Goal: Transaction & Acquisition: Purchase product/service

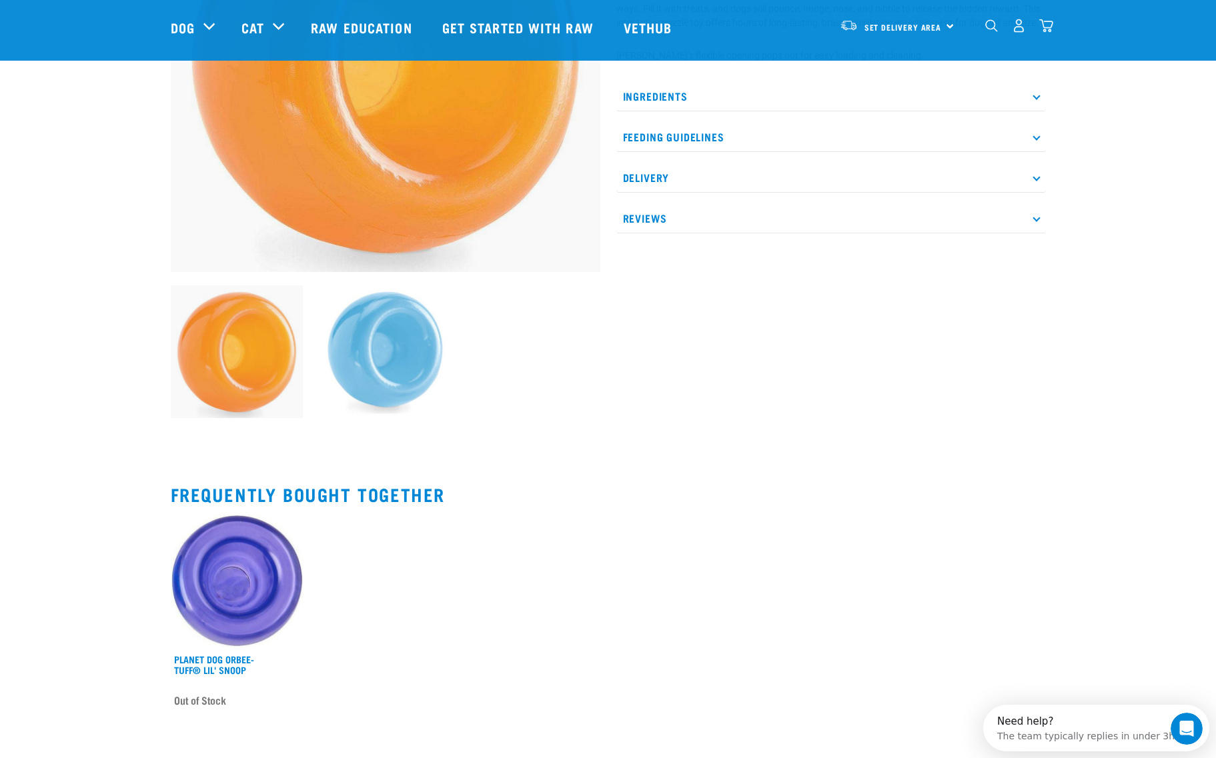
scroll to position [15, 0]
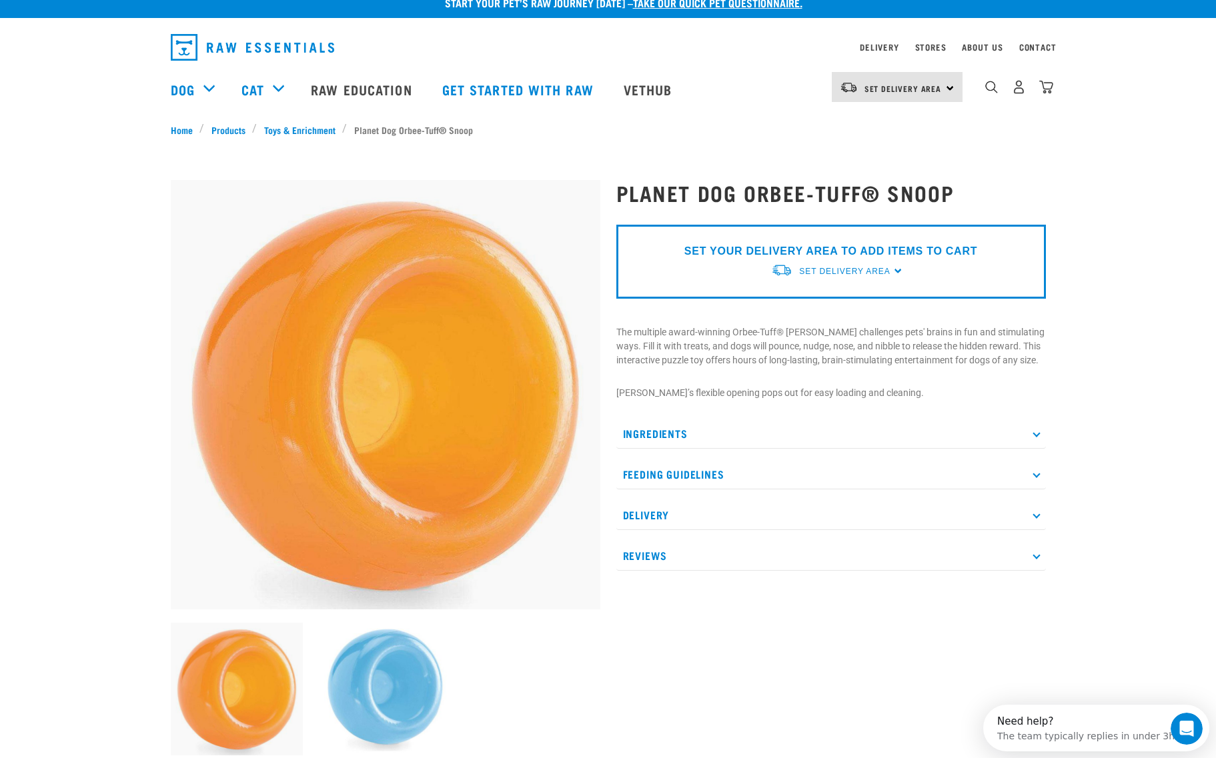
click at [856, 263] on div "Set Delivery Area" at bounding box center [844, 271] width 91 height 24
click at [810, 323] on link "[GEOGRAPHIC_DATA]" at bounding box center [837, 324] width 133 height 22
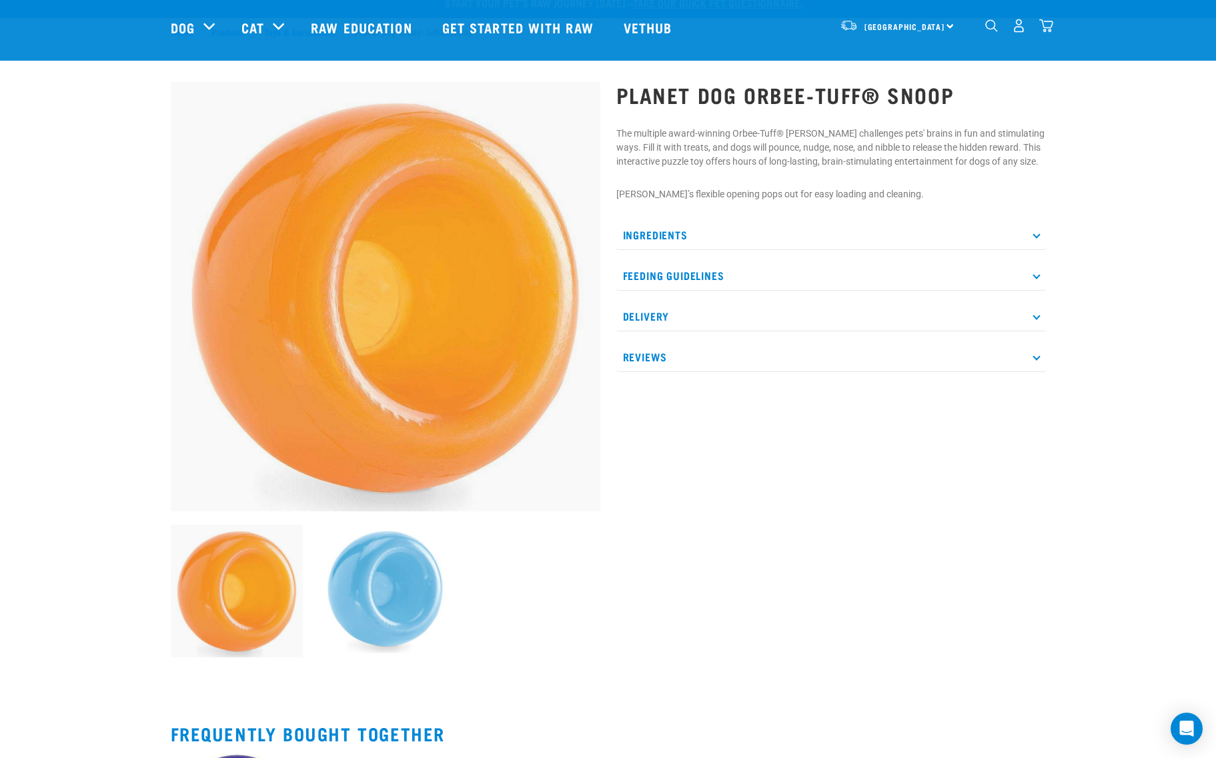
scroll to position [453, 0]
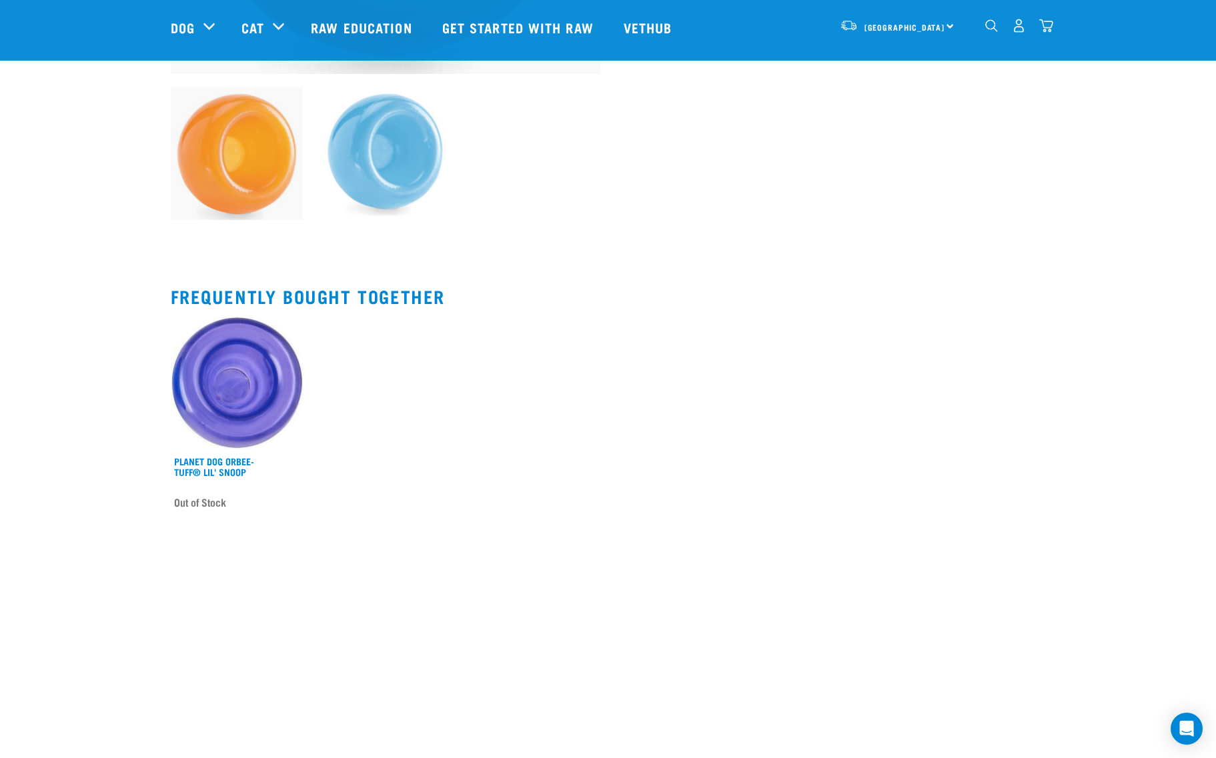
click at [383, 176] on img at bounding box center [385, 153] width 133 height 133
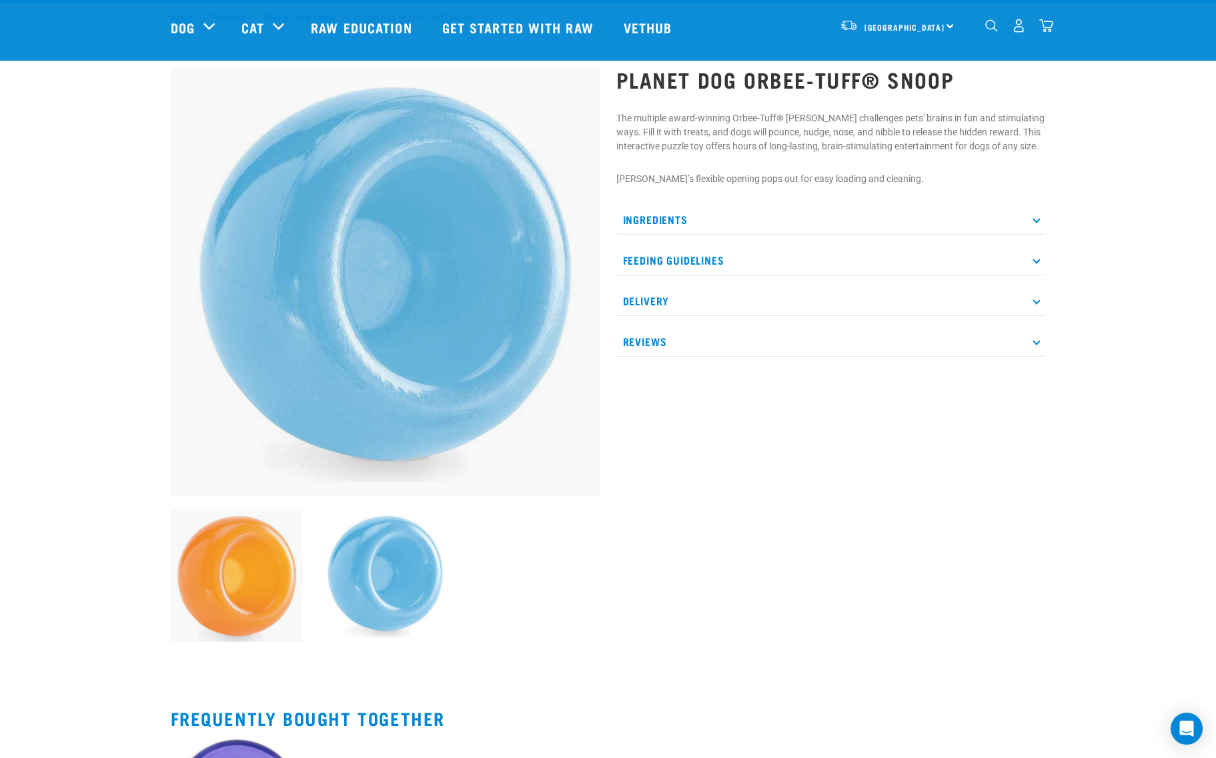
scroll to position [0, 0]
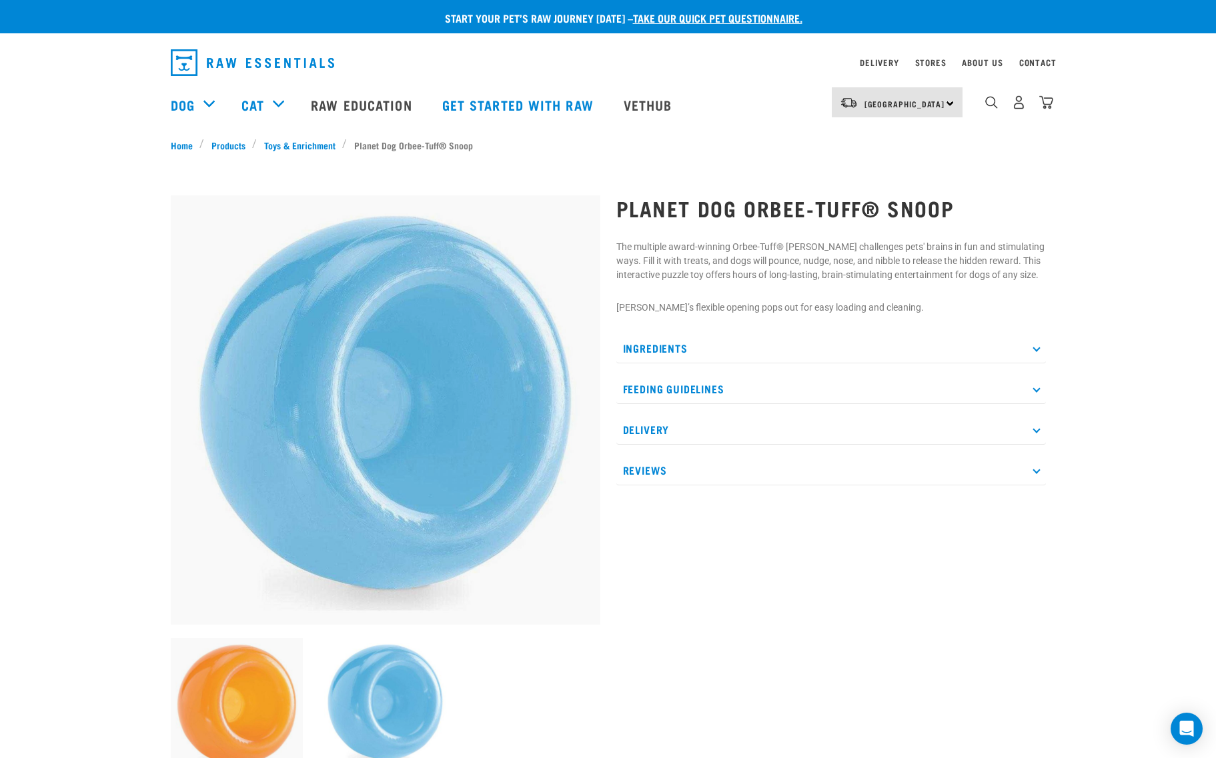
click at [984, 105] on div "0" at bounding box center [1007, 104] width 91 height 53
click at [986, 103] on img "dropdown navigation" at bounding box center [991, 102] width 13 height 13
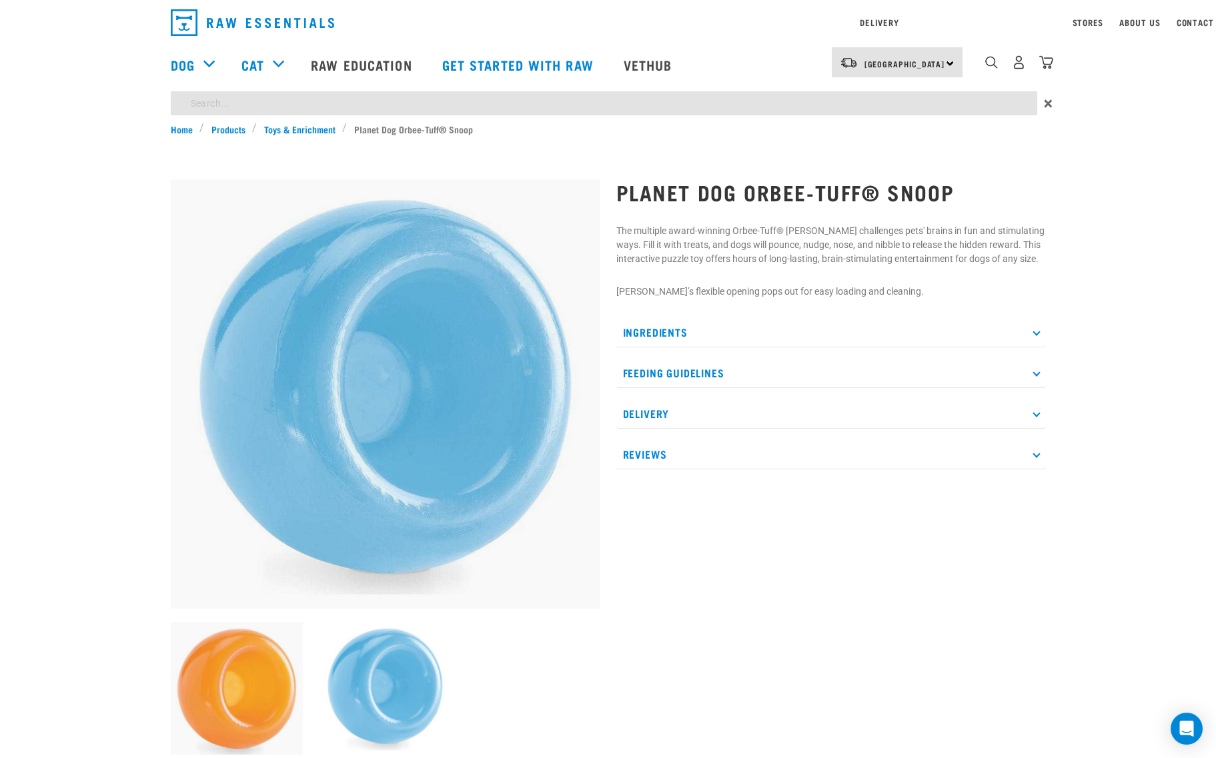
click at [654, 133] on div "Start your pet’s raw journey [DATE] – take our quick pet questionnaire. Deliver…" at bounding box center [608, 527] width 1216 height 1055
type input "snoop"
